Goal: Navigation & Orientation: Find specific page/section

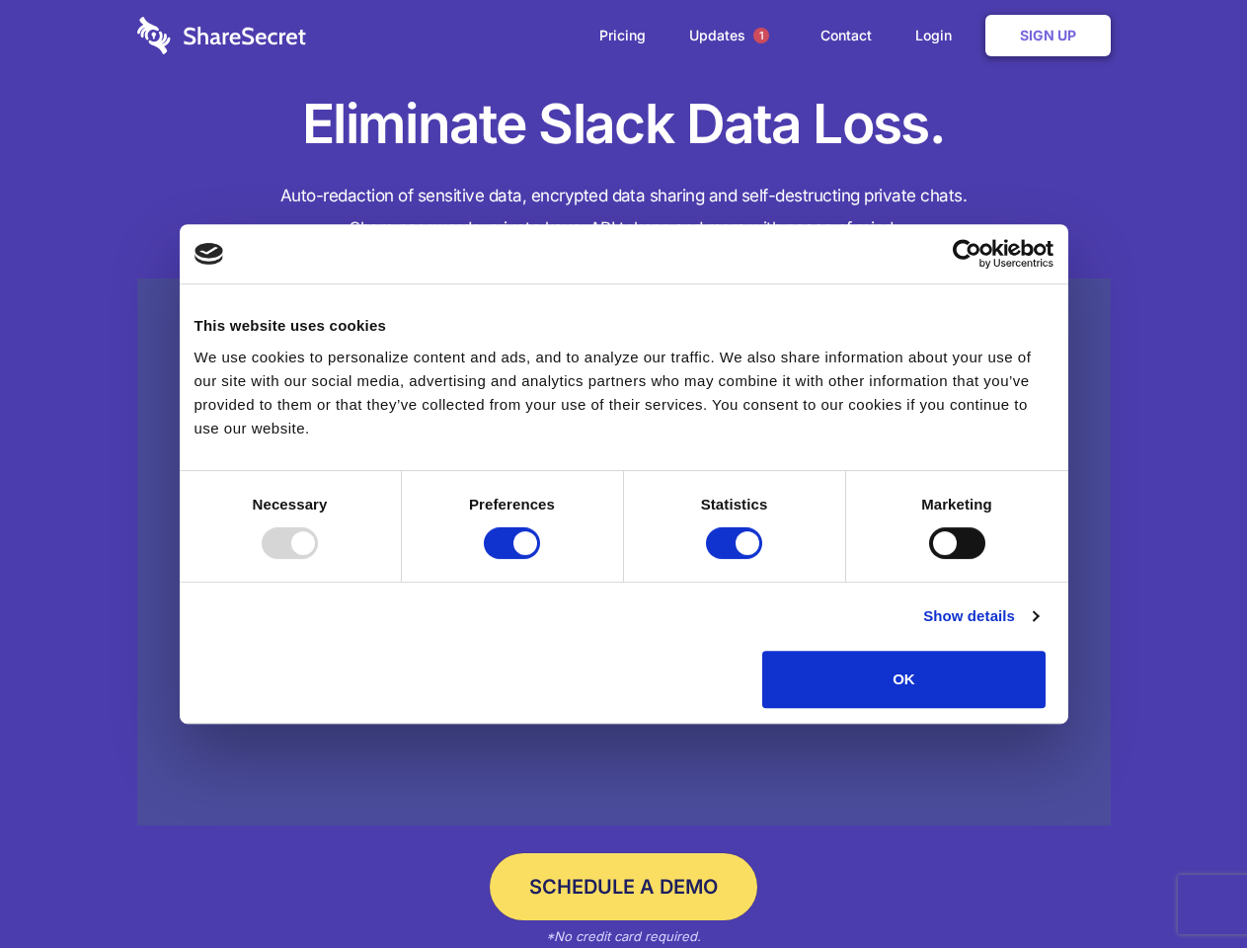
click at [318, 559] on div at bounding box center [290, 543] width 56 height 32
click at [540, 559] on input "Preferences" at bounding box center [512, 543] width 56 height 32
checkbox input "false"
click at [736, 559] on input "Statistics" at bounding box center [734, 543] width 56 height 32
checkbox input "false"
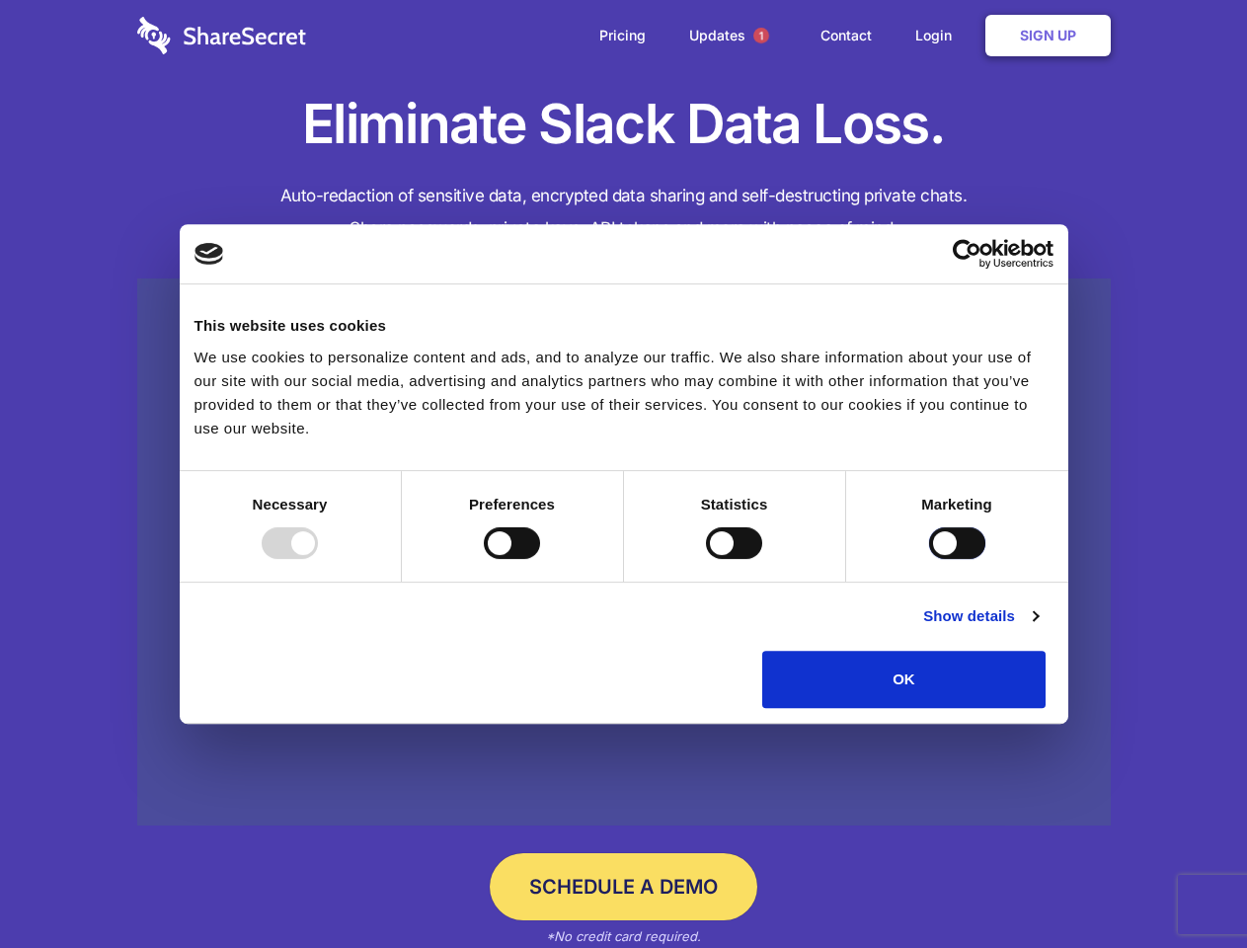
click at [929, 559] on input "Marketing" at bounding box center [957, 543] width 56 height 32
checkbox input "true"
click at [1037, 628] on link "Show details" at bounding box center [980, 616] width 115 height 24
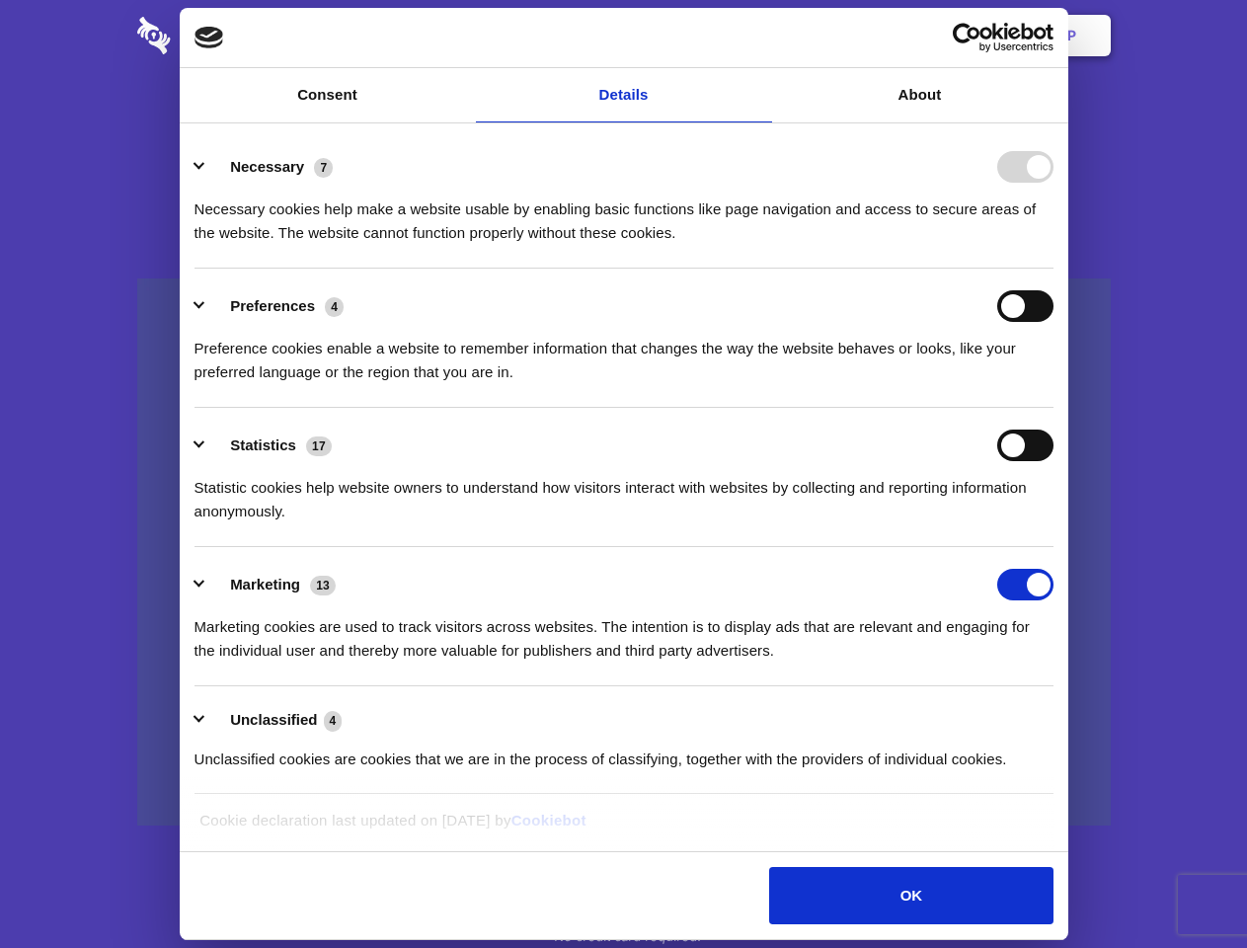
click at [1053, 245] on div "Necessary cookies help make a website usable by enabling basic functions like p…" at bounding box center [623, 214] width 859 height 62
click at [760, 36] on span "1" at bounding box center [761, 36] width 16 height 16
